Goal: Transaction & Acquisition: Purchase product/service

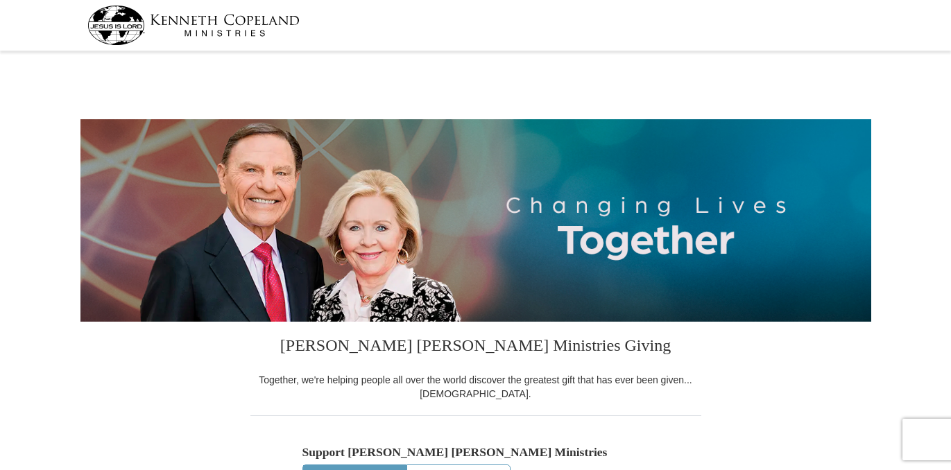
select select "[GEOGRAPHIC_DATA]"
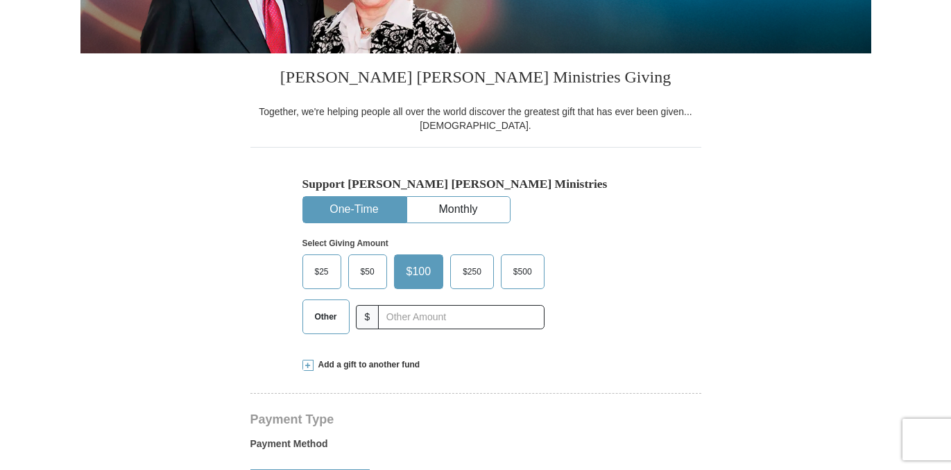
scroll to position [278, 0]
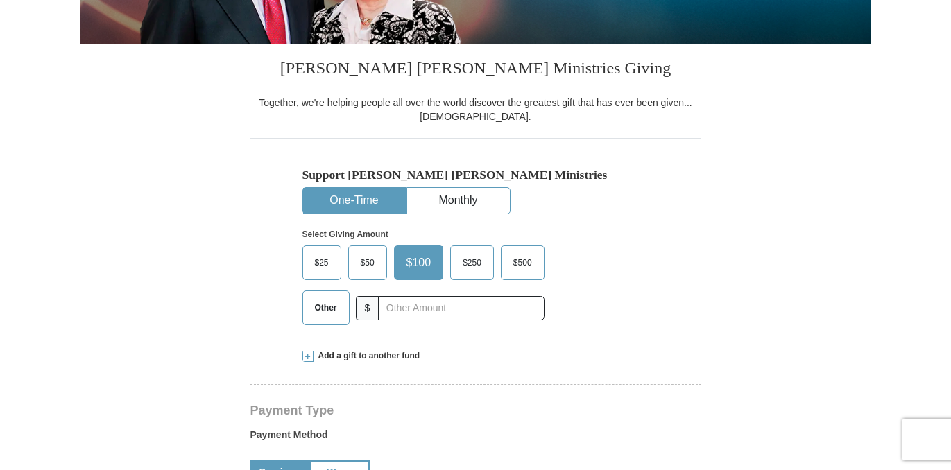
click at [329, 307] on span "Other" at bounding box center [326, 308] width 36 height 21
click at [0, 0] on input "Other" at bounding box center [0, 0] width 0 height 0
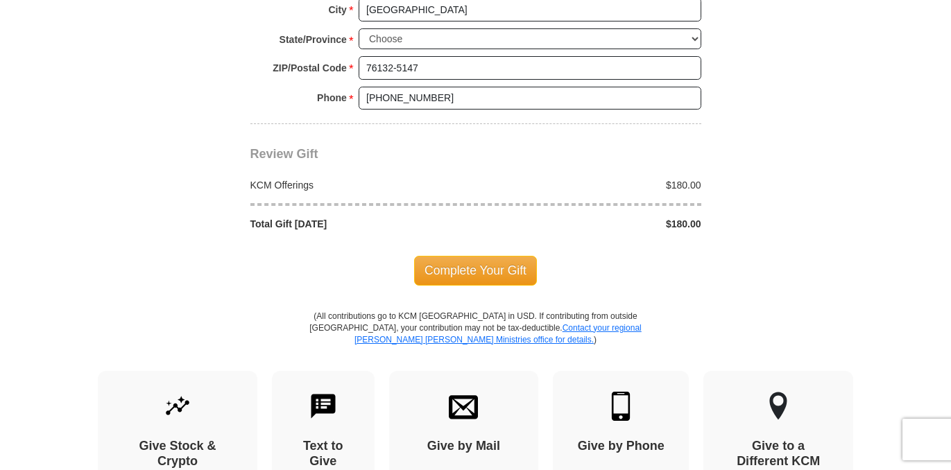
scroll to position [1180, 0]
type input "180"
click at [484, 268] on span "Complete Your Gift" at bounding box center [475, 269] width 123 height 29
